Goal: Information Seeking & Learning: Learn about a topic

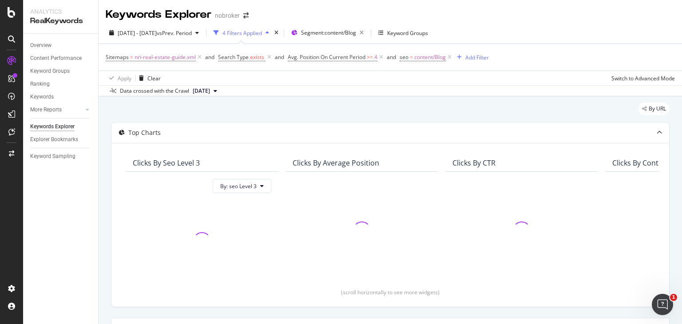
click at [526, 43] on div "[DATE] - [DATE] vs Prev. Period 4 Filters Applied Segment: content/Blog Keyword…" at bounding box center [391, 35] width 584 height 18
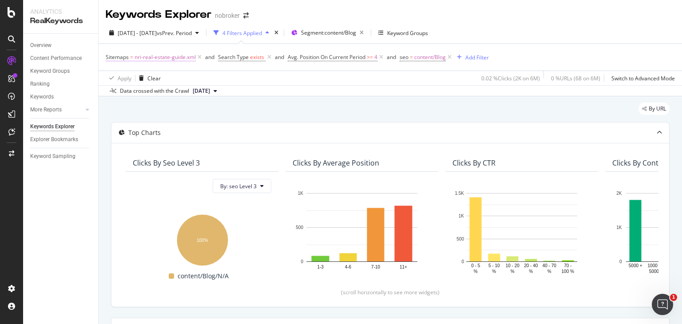
click at [162, 57] on span "nri-real-estate-guide.xml" at bounding box center [165, 57] width 61 height 12
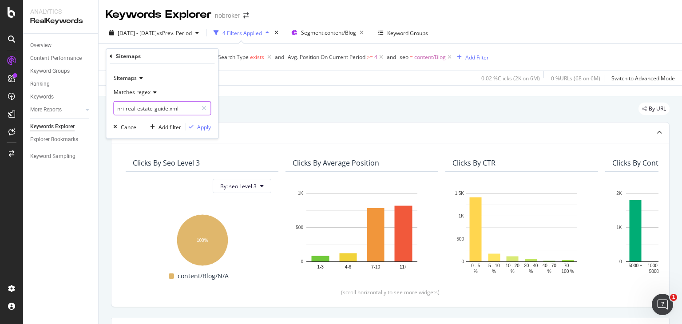
click at [160, 111] on input "nri-real-estate-guide.xml" at bounding box center [156, 108] width 84 height 14
paste input "property-management.xml"
type input "property-management.xml"
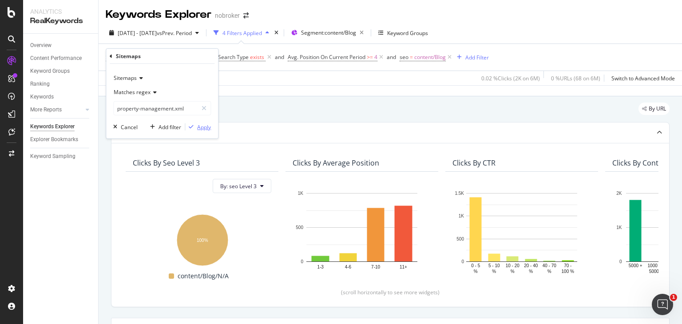
click at [205, 124] on div "Apply" at bounding box center [204, 127] width 14 height 8
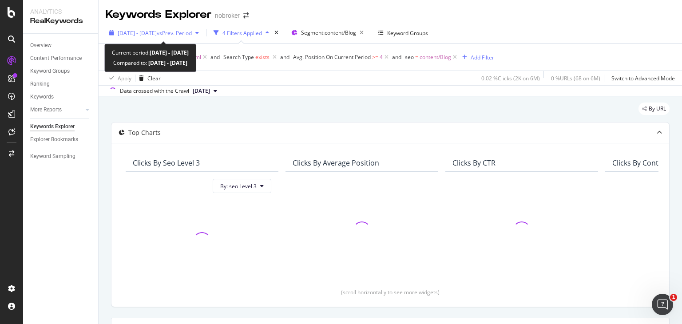
click at [143, 27] on div "[DATE] - [DATE] vs Prev. Period" at bounding box center [154, 32] width 97 height 13
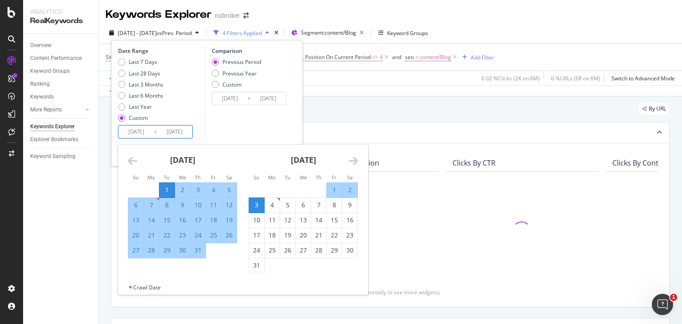
click at [151, 135] on input "[DATE]" at bounding box center [137, 132] width 36 height 12
click at [352, 159] on icon "Move forward to switch to the next month." at bounding box center [353, 160] width 9 height 11
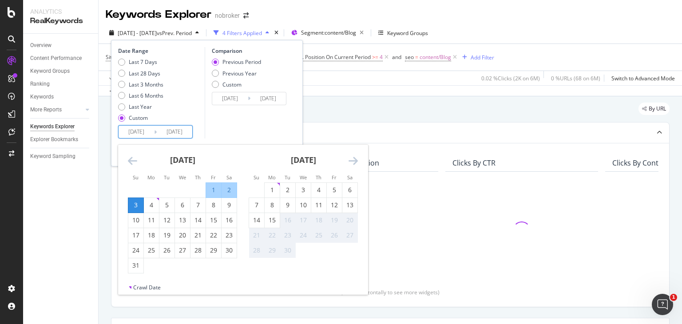
click at [209, 190] on div "1" at bounding box center [213, 190] width 15 height 9
type input "[DATE]"
click at [132, 267] on div "31" at bounding box center [135, 265] width 15 height 9
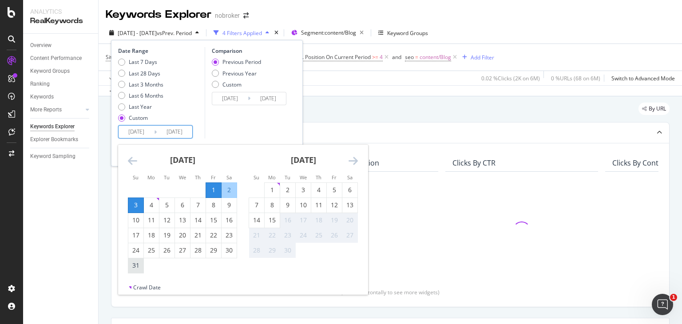
type input "[DATE]"
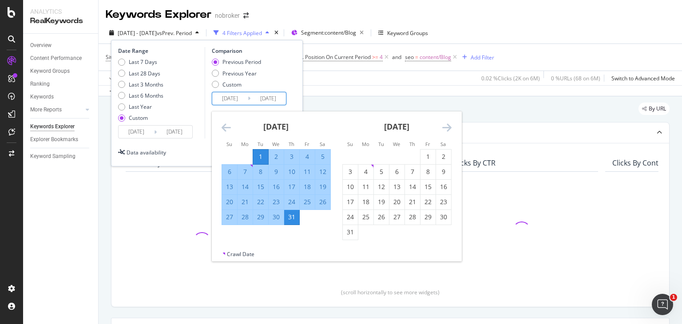
click at [234, 99] on input "[DATE]" at bounding box center [230, 98] width 36 height 12
click at [225, 127] on icon "Move backward to switch to the previous month." at bounding box center [226, 127] width 9 height 11
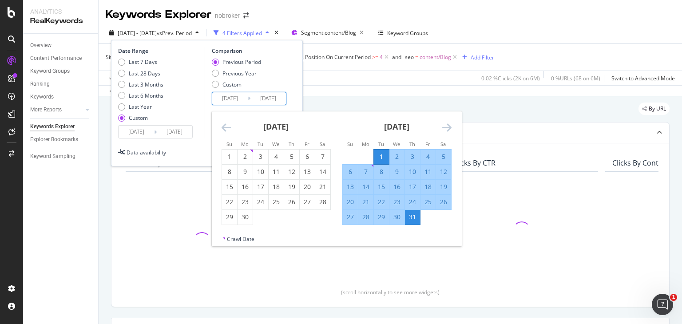
click at [225, 127] on icon "Move backward to switch to the previous month." at bounding box center [226, 127] width 9 height 11
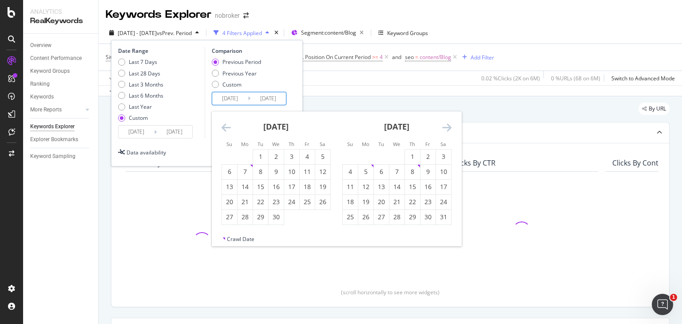
click at [225, 127] on icon "Move backward to switch to the previous month." at bounding box center [226, 127] width 9 height 11
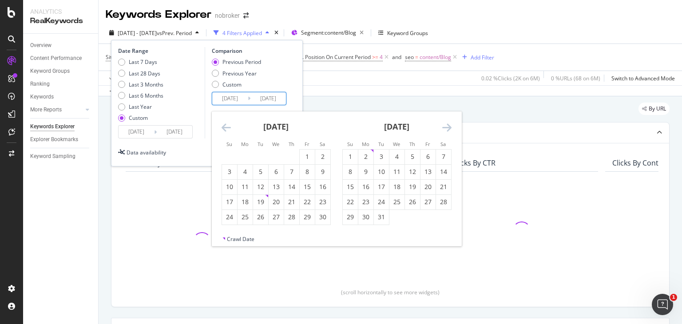
click at [225, 127] on icon "Move backward to switch to the previous month." at bounding box center [226, 127] width 9 height 11
click at [266, 155] on div "1" at bounding box center [260, 156] width 15 height 9
type input "[DATE]"
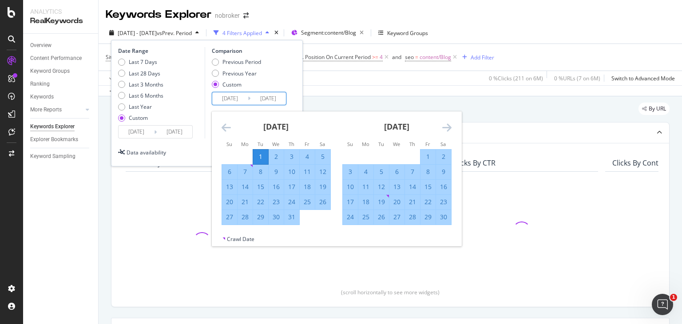
click at [291, 216] on div "31" at bounding box center [291, 217] width 15 height 9
type input "[DATE]"
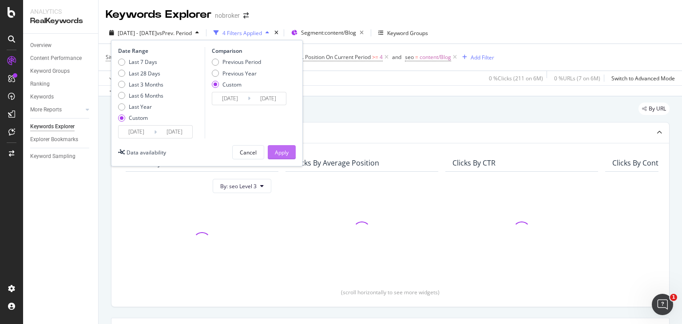
click at [282, 151] on div "Apply" at bounding box center [282, 153] width 14 height 8
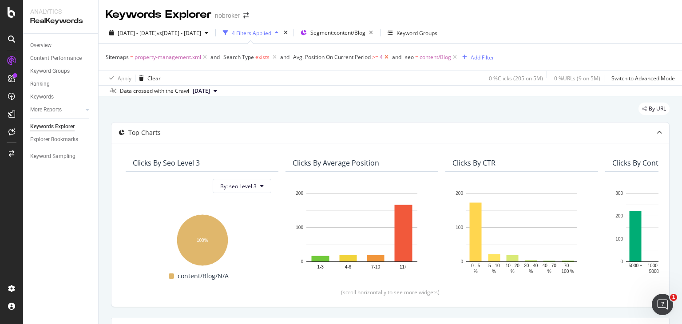
click at [389, 57] on icon at bounding box center [387, 57] width 8 height 9
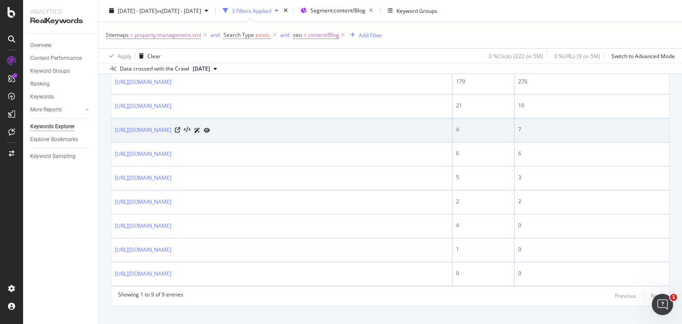
scroll to position [314, 0]
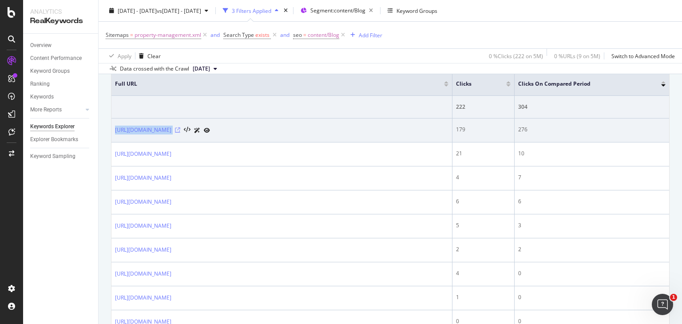
drag, startPoint x: 115, startPoint y: 121, endPoint x: 304, endPoint y: 129, distance: 188.9
click at [304, 129] on td "[URL][DOMAIN_NAME]" at bounding box center [281, 131] width 341 height 24
copy div "[URL][DOMAIN_NAME]"
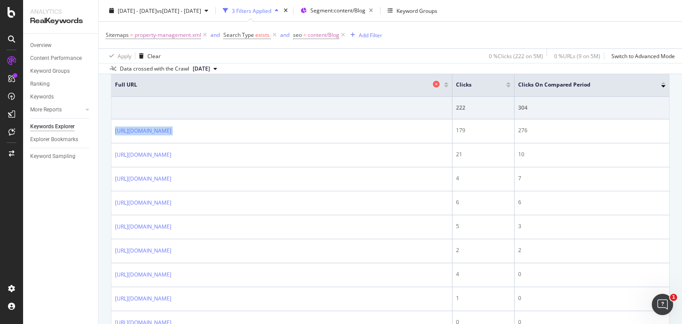
scroll to position [312, 0]
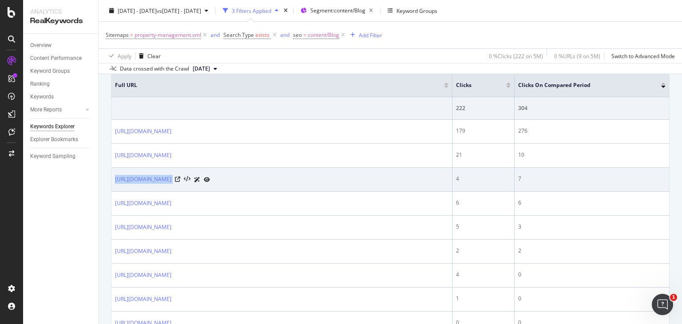
drag, startPoint x: 114, startPoint y: 171, endPoint x: 305, endPoint y: 174, distance: 191.4
click at [305, 174] on td "[URL][DOMAIN_NAME]" at bounding box center [281, 180] width 341 height 24
copy div "[URL][DOMAIN_NAME]"
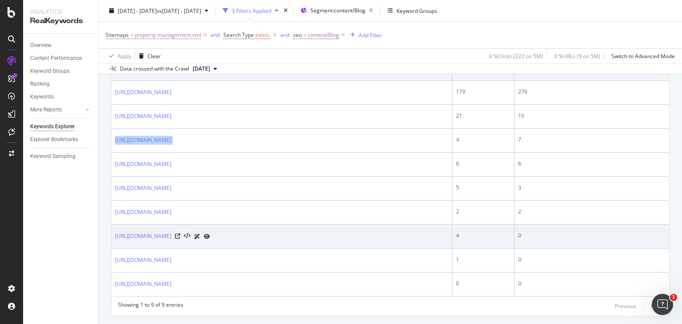
scroll to position [373, 0]
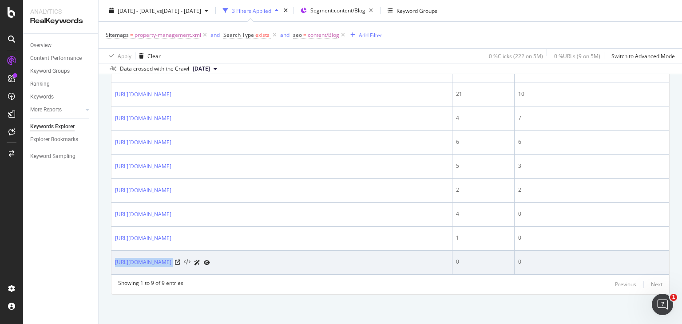
drag, startPoint x: 113, startPoint y: 254, endPoint x: 300, endPoint y: 258, distance: 186.6
click at [300, 258] on td "[URL][DOMAIN_NAME]" at bounding box center [281, 263] width 341 height 24
copy div "[URL][DOMAIN_NAME]"
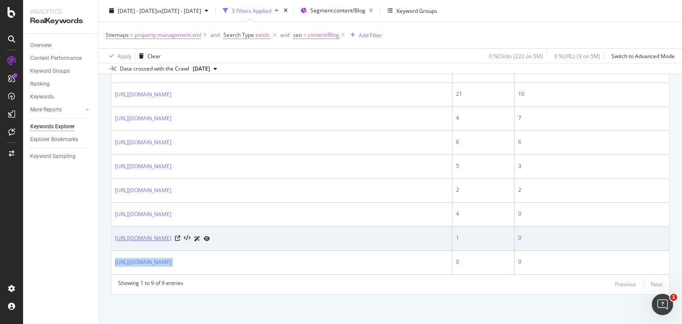
drag, startPoint x: 113, startPoint y: 229, endPoint x: 250, endPoint y: 235, distance: 136.9
click at [250, 235] on td "[URL][DOMAIN_NAME]" at bounding box center [281, 239] width 341 height 24
copy link "[URL][DOMAIN_NAME]"
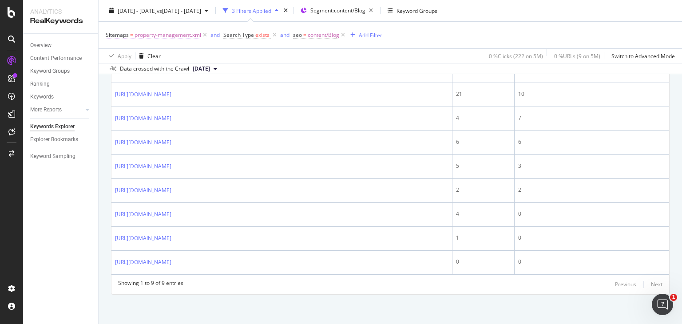
click at [177, 37] on span "property-management.xml" at bounding box center [168, 35] width 67 height 12
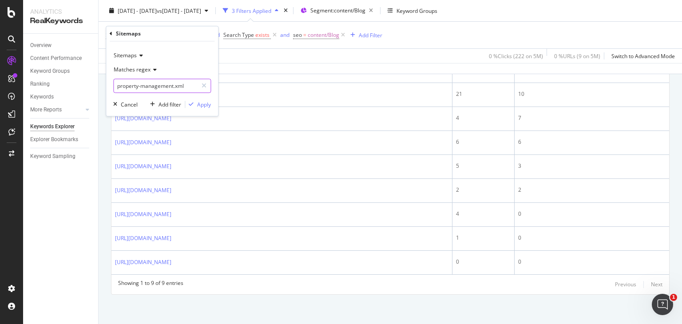
click at [157, 85] on input "property-management.xml" at bounding box center [156, 86] width 84 height 14
paste input "landlord.xml"
type input "landlord.xml"
click at [204, 106] on div "Apply" at bounding box center [204, 105] width 14 height 8
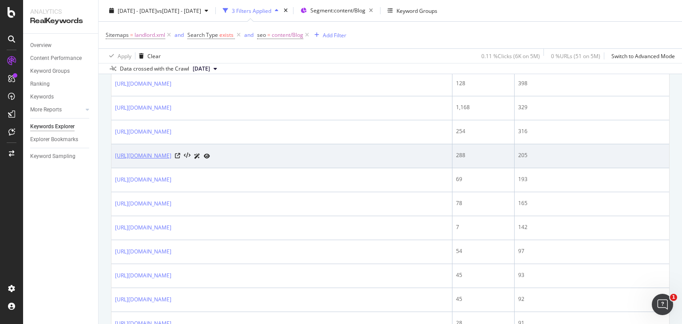
scroll to position [480, 0]
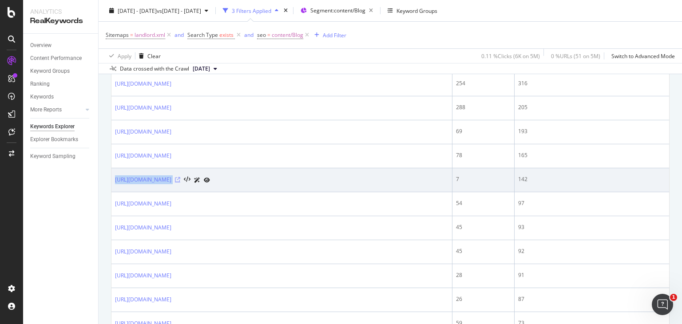
drag, startPoint x: 114, startPoint y: 172, endPoint x: 270, endPoint y: 176, distance: 155.9
click at [270, 176] on td "[URL][DOMAIN_NAME]" at bounding box center [281, 180] width 341 height 24
copy div "[URL][DOMAIN_NAME]"
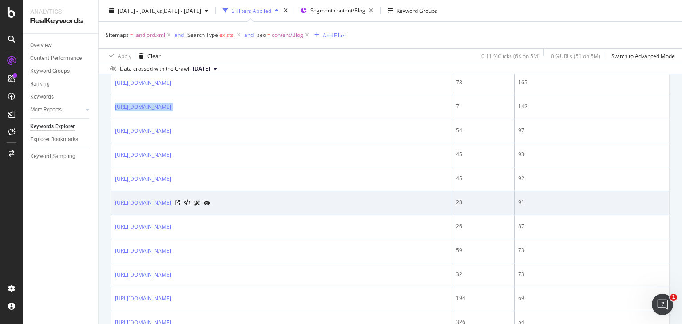
drag, startPoint x: 114, startPoint y: 196, endPoint x: 262, endPoint y: 197, distance: 147.9
click at [262, 197] on td "[URL][DOMAIN_NAME]" at bounding box center [281, 203] width 341 height 24
copy link "[URL][DOMAIN_NAME]"
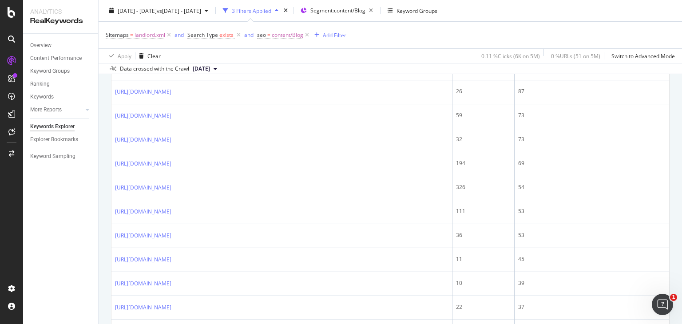
scroll to position [743, 0]
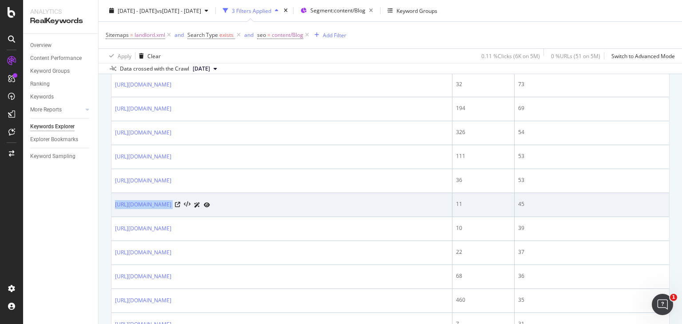
drag, startPoint x: 112, startPoint y: 198, endPoint x: 240, endPoint y: 198, distance: 127.9
click at [240, 198] on td "[URL][DOMAIN_NAME]" at bounding box center [281, 205] width 341 height 24
copy div "[URL][DOMAIN_NAME]"
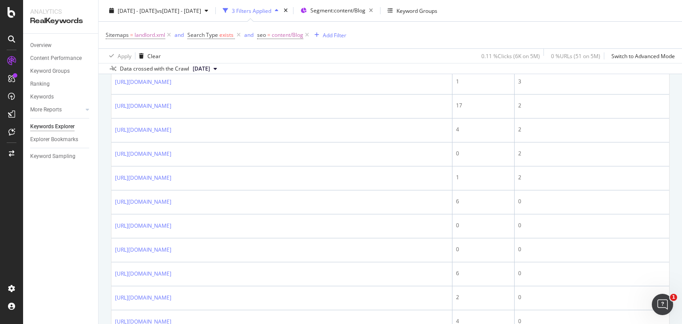
scroll to position [1249, 0]
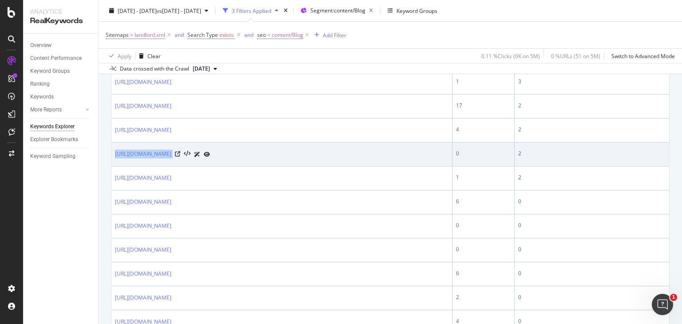
drag, startPoint x: 116, startPoint y: 144, endPoint x: 261, endPoint y: 153, distance: 145.5
click at [261, 153] on td "[URL][DOMAIN_NAME]" at bounding box center [281, 155] width 341 height 24
copy div "[URL][DOMAIN_NAME]"
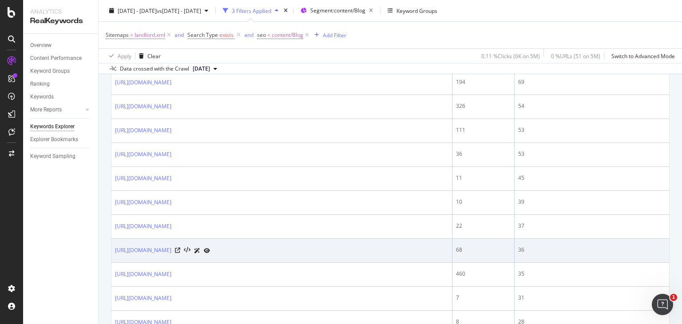
scroll to position [767, 0]
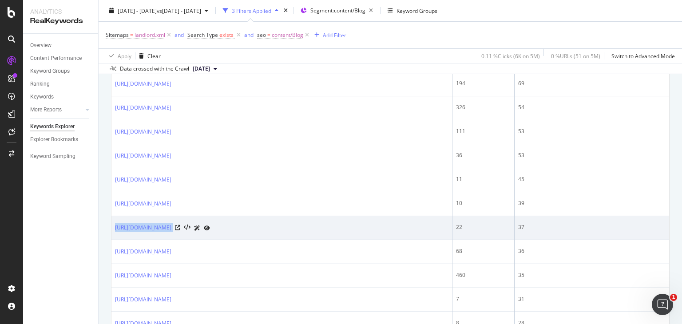
drag, startPoint x: 111, startPoint y: 219, endPoint x: 272, endPoint y: 223, distance: 160.8
click at [272, 223] on td "[URL][DOMAIN_NAME]" at bounding box center [281, 228] width 341 height 24
copy div "[URL][DOMAIN_NAME]"
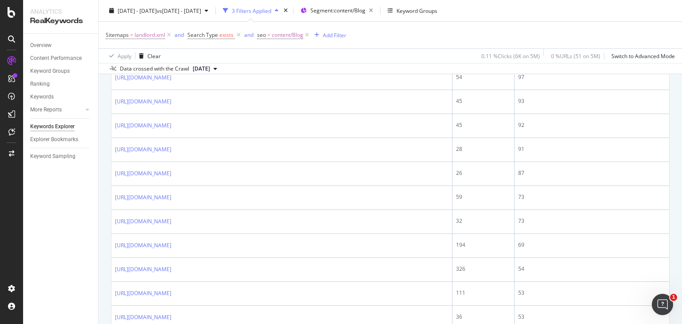
scroll to position [605, 0]
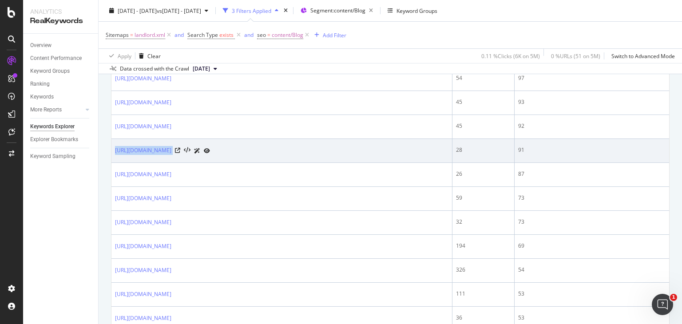
drag, startPoint x: 112, startPoint y: 143, endPoint x: 268, endPoint y: 157, distance: 156.9
click at [268, 157] on td "[URL][DOMAIN_NAME]" at bounding box center [281, 151] width 341 height 24
copy div "[URL][DOMAIN_NAME]"
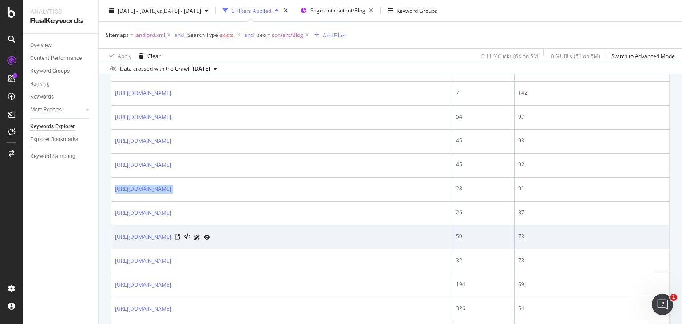
scroll to position [564, 0]
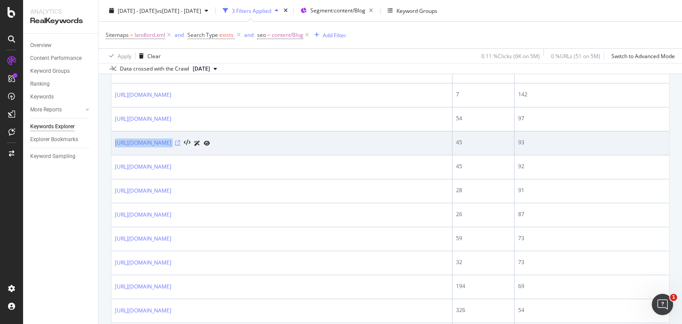
drag, startPoint x: 112, startPoint y: 137, endPoint x: 245, endPoint y: 139, distance: 132.8
click at [245, 139] on td "[URL][DOMAIN_NAME]" at bounding box center [281, 143] width 341 height 24
